Goal: Find specific fact: Find contact information

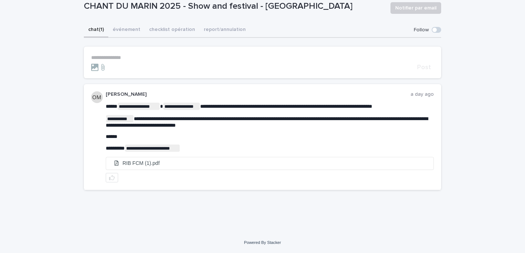
scroll to position [10, 0]
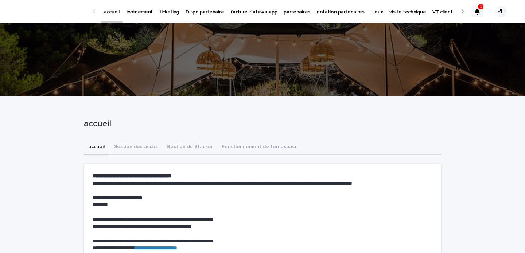
click at [137, 12] on p "événement" at bounding box center [139, 7] width 27 height 15
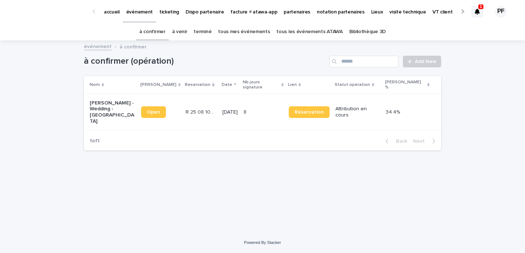
click at [291, 15] on link "partenaires" at bounding box center [296, 11] width 33 height 23
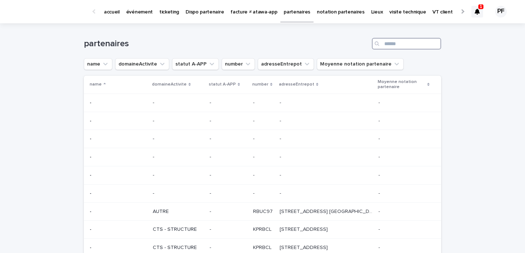
click at [400, 42] on input "Search" at bounding box center [406, 44] width 69 height 12
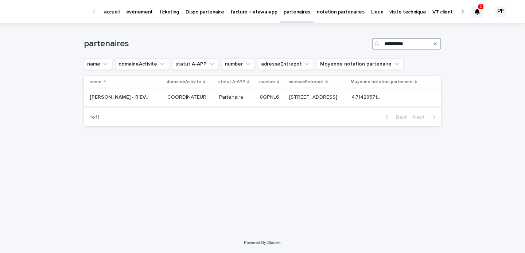
type input "**********"
click at [137, 99] on p "ROMAIN BEUDOT - R'EVENTS" at bounding box center [121, 97] width 62 height 8
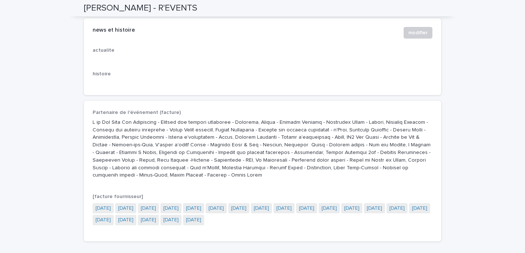
scroll to position [1229, 0]
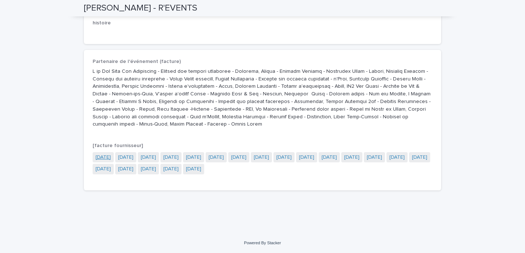
click at [105, 157] on link "2022-10-03" at bounding box center [103, 158] width 15 height 8
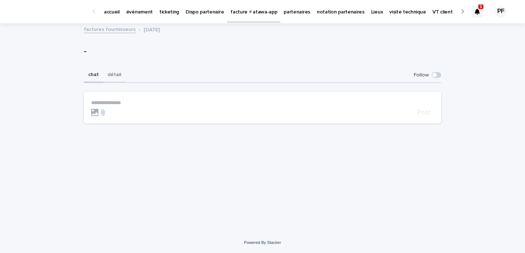
click at [116, 76] on button "détail" at bounding box center [114, 75] width 22 height 15
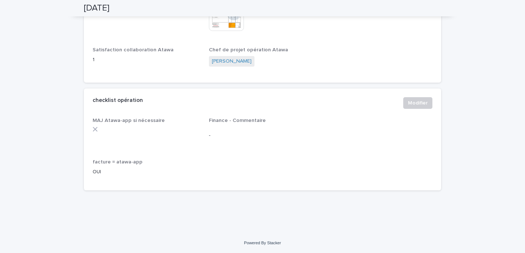
scroll to position [195, 0]
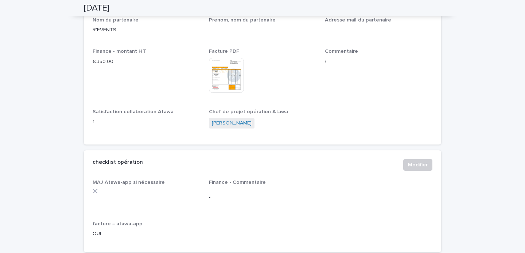
click at [239, 74] on img at bounding box center [226, 75] width 35 height 35
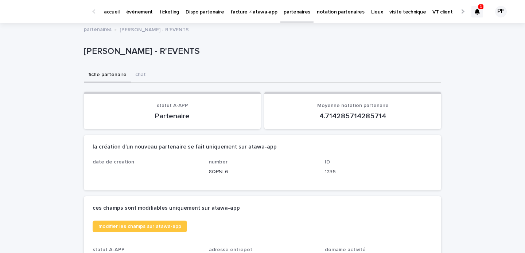
scroll to position [179, 0]
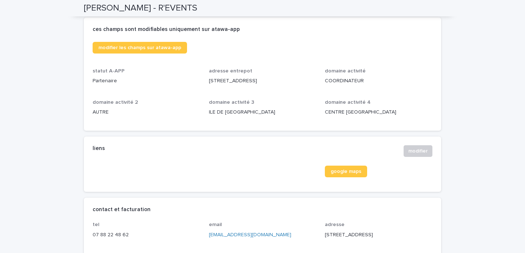
drag, startPoint x: 209, startPoint y: 81, endPoint x: 298, endPoint y: 79, distance: 88.6
click at [298, 79] on p "[STREET_ADDRESS]" at bounding box center [263, 81] width 108 height 8
copy p "[STREET_ADDRESS]"
click at [277, 85] on div "adresse entrepot 27 avenue d’arconville 45480 Outarville" at bounding box center [263, 79] width 108 height 23
drag, startPoint x: 261, startPoint y: 80, endPoint x: 300, endPoint y: 79, distance: 39.0
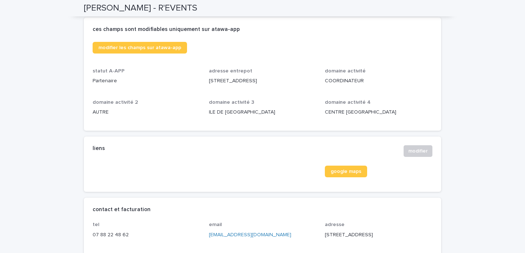
click at [300, 79] on p "27 avenue d’arconville 45480 Outarville" at bounding box center [263, 81] width 108 height 8
copy p "45480 Outarville"
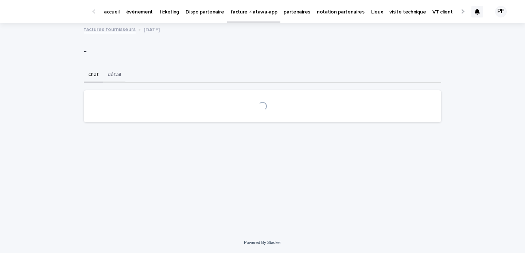
click at [118, 75] on button "détail" at bounding box center [114, 75] width 22 height 15
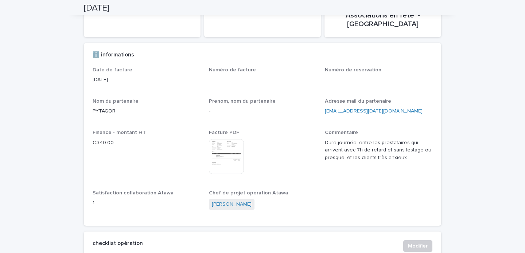
scroll to position [123, 0]
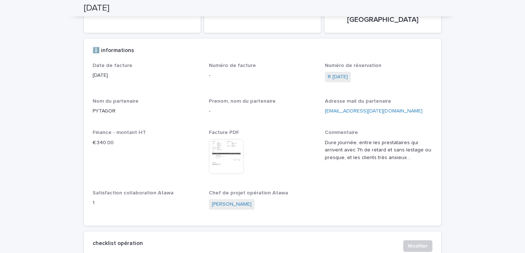
click at [236, 142] on img at bounding box center [226, 156] width 35 height 35
